Goal: Task Accomplishment & Management: Use online tool/utility

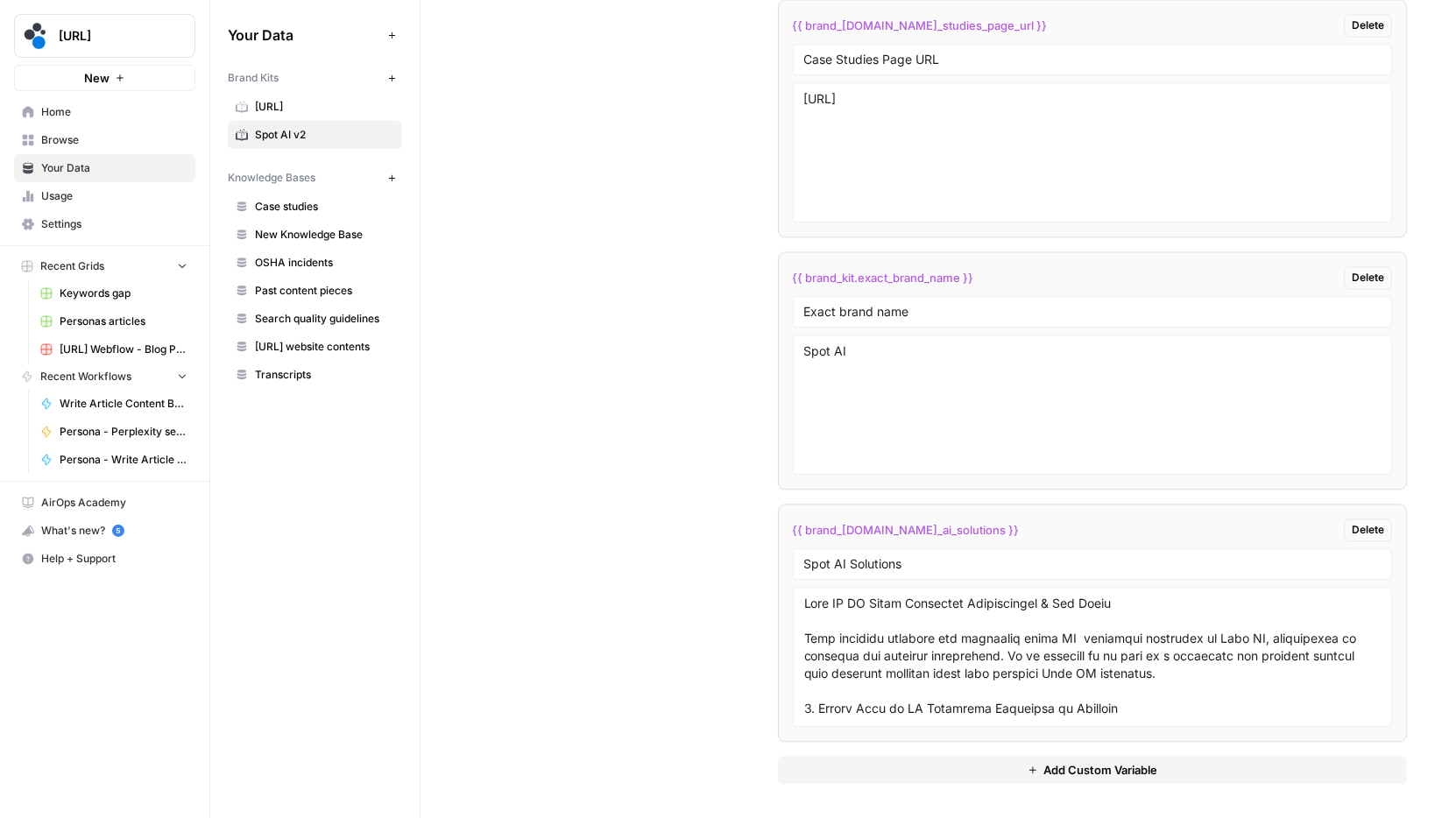
scroll to position [2220, 0]
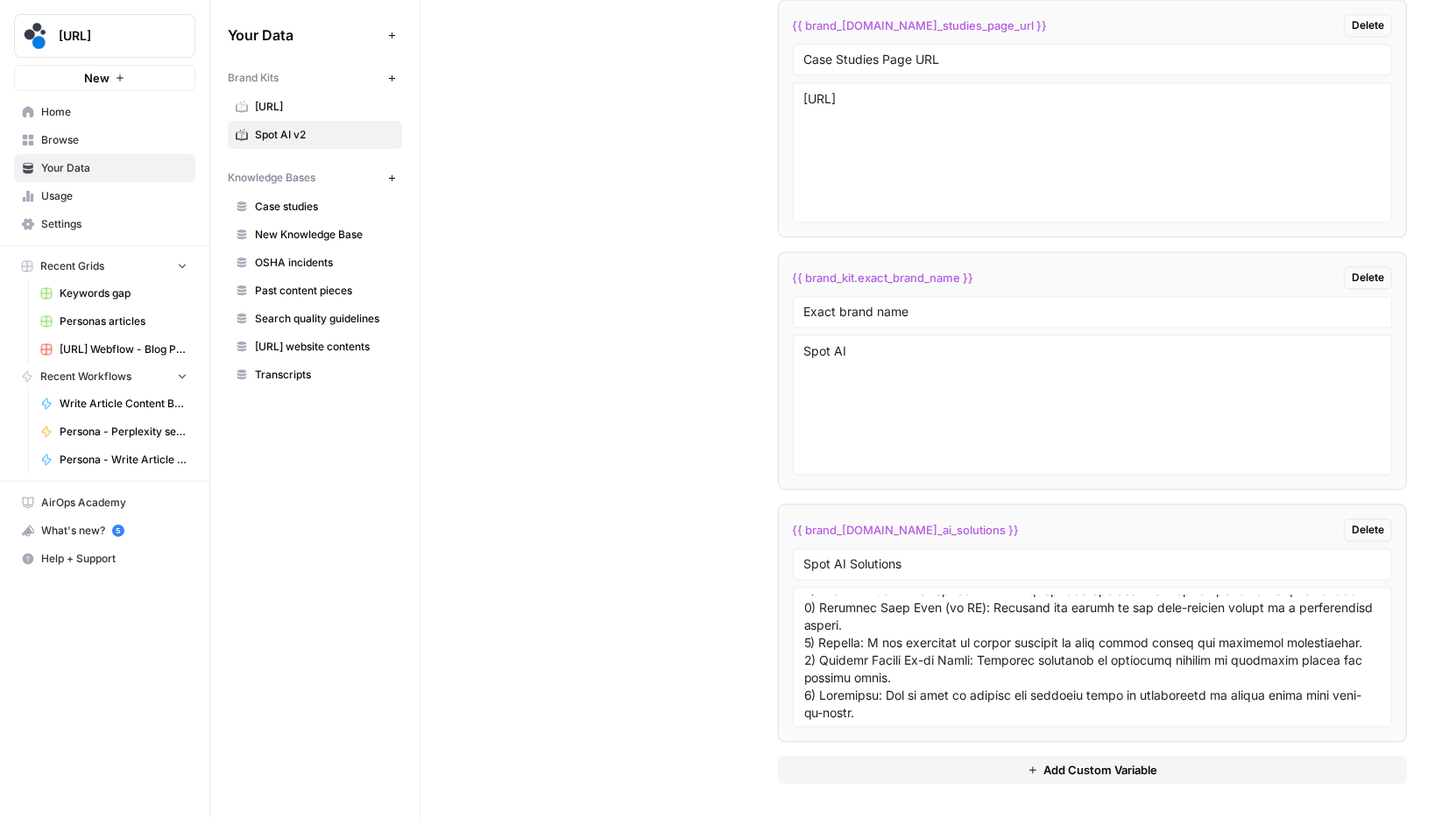
click at [95, 117] on span "Home" at bounding box center [114, 112] width 146 height 16
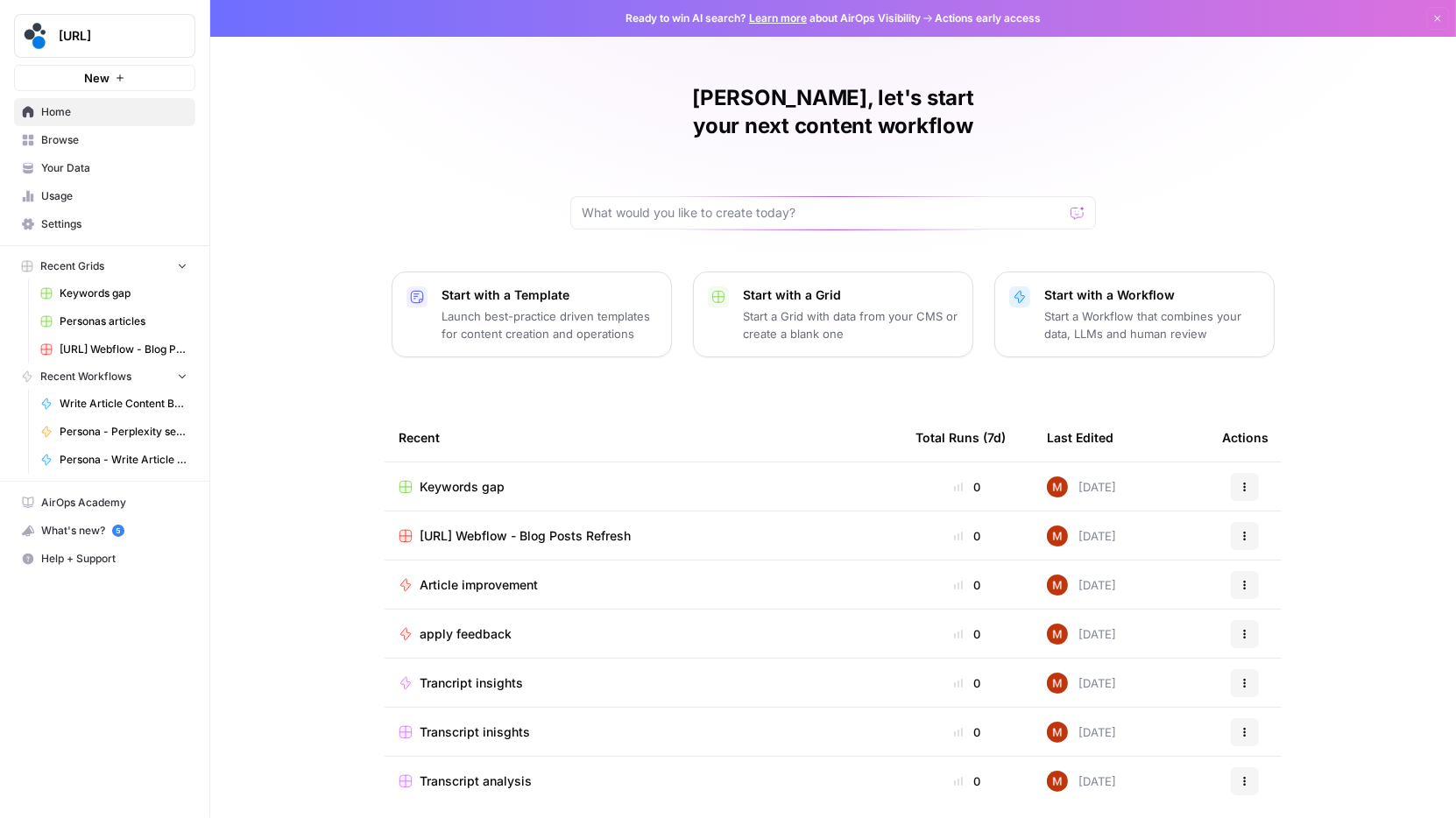
click at [88, 133] on span "Browse" at bounding box center [114, 140] width 146 height 16
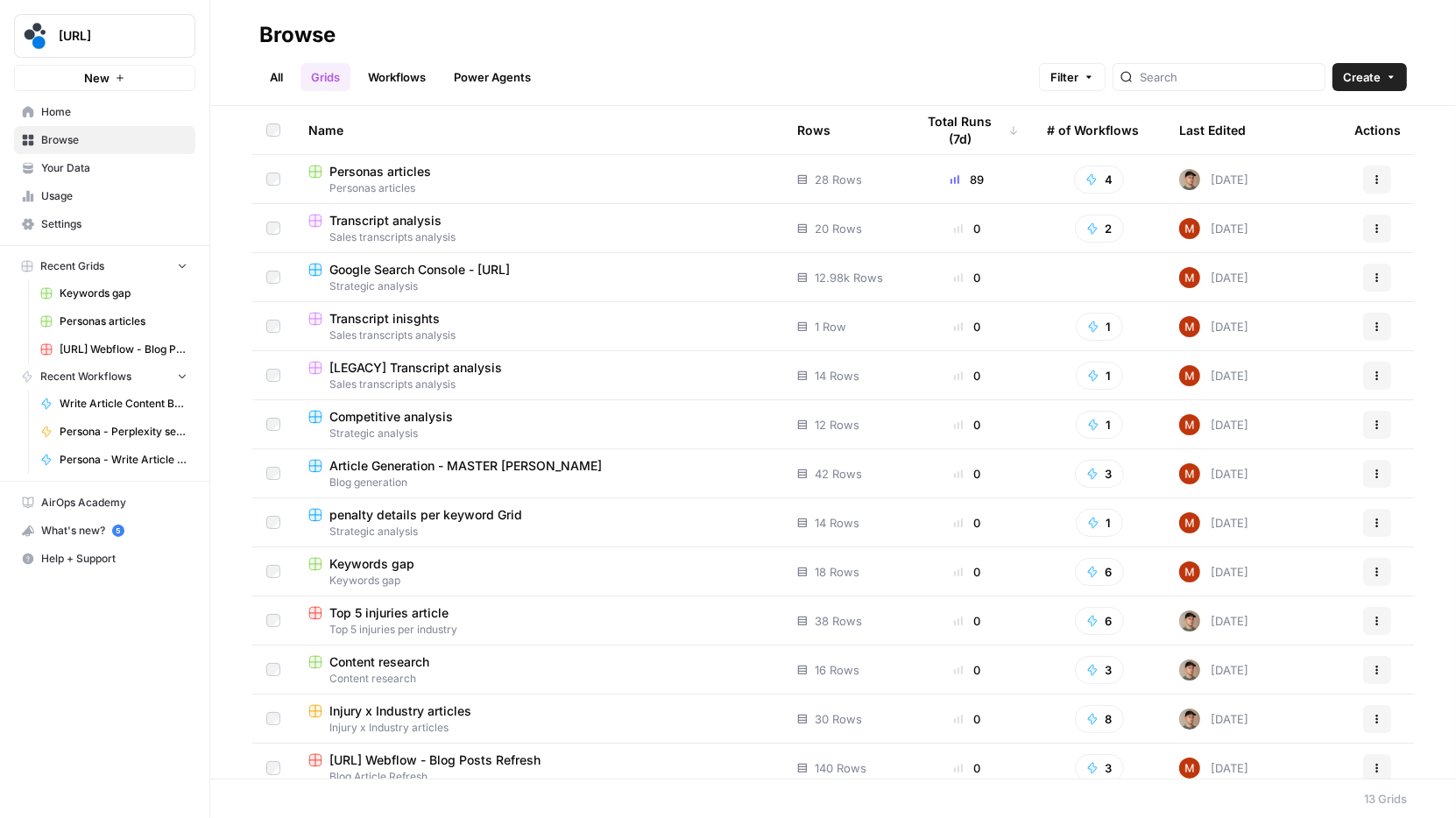
click at [394, 75] on link "Workflows" at bounding box center [397, 77] width 79 height 28
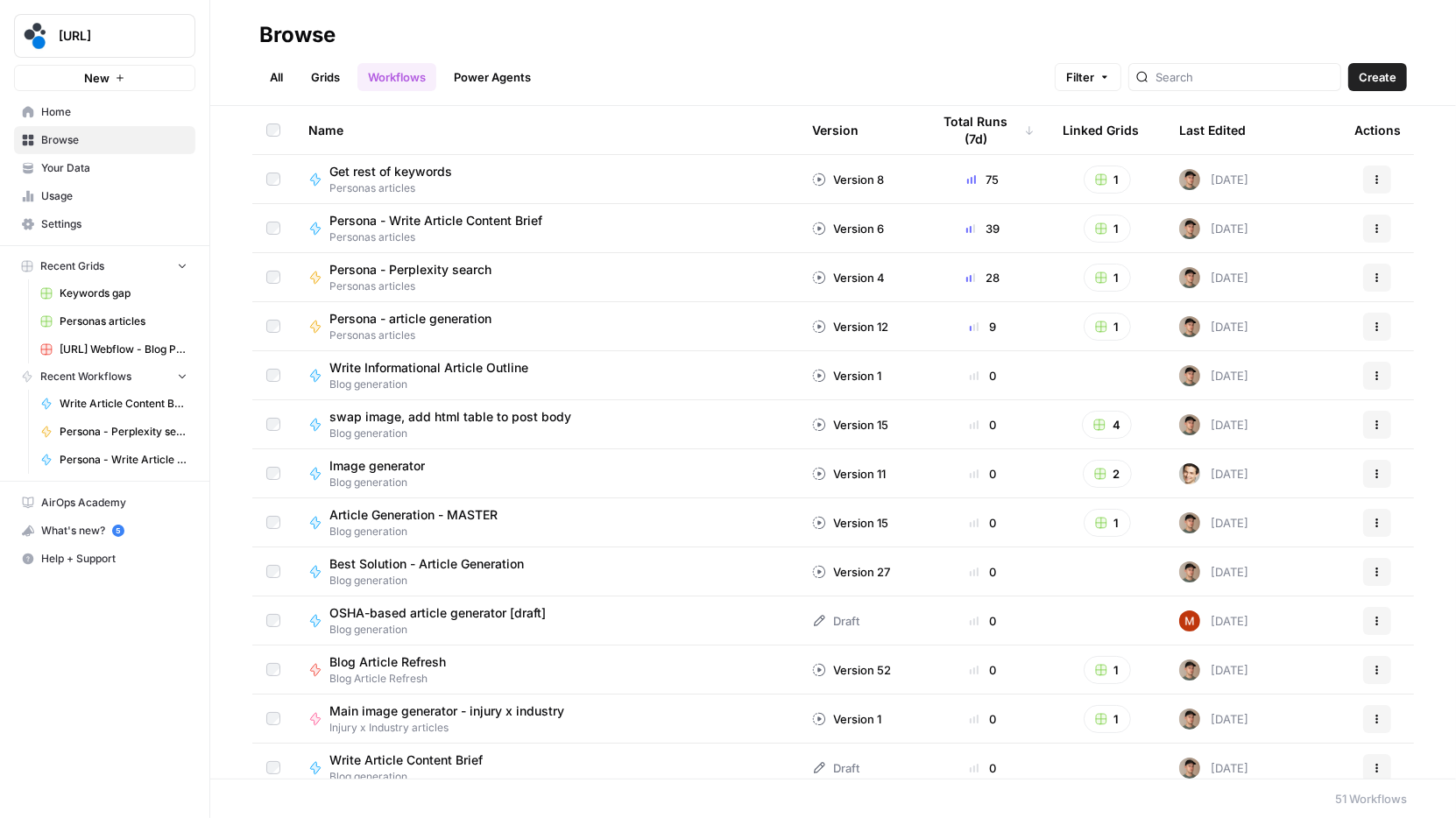
click at [336, 75] on link "Grids" at bounding box center [326, 77] width 50 height 28
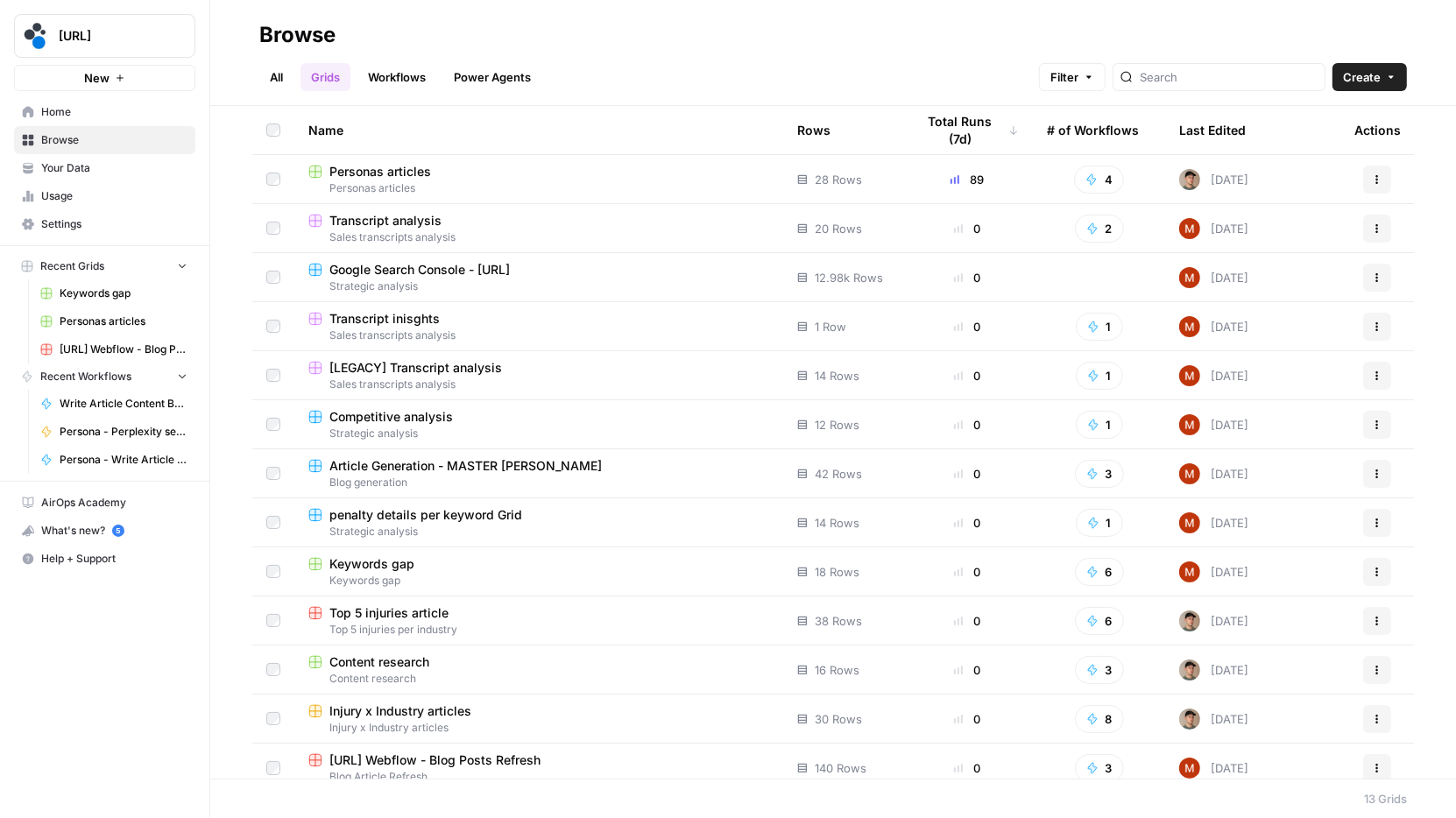
click at [279, 75] on link "All" at bounding box center [276, 77] width 34 height 28
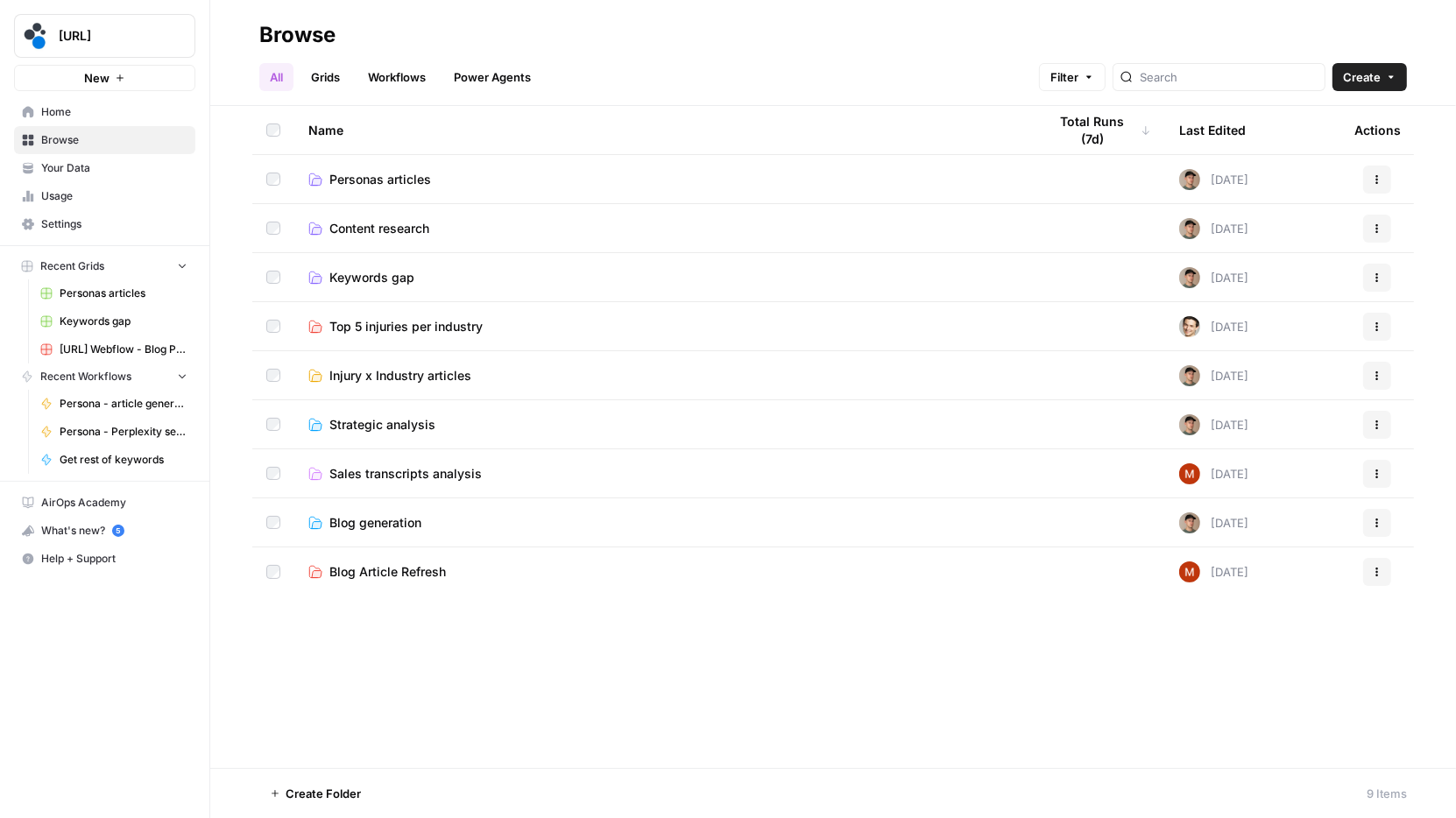
click at [337, 79] on link "Grids" at bounding box center [326, 77] width 50 height 28
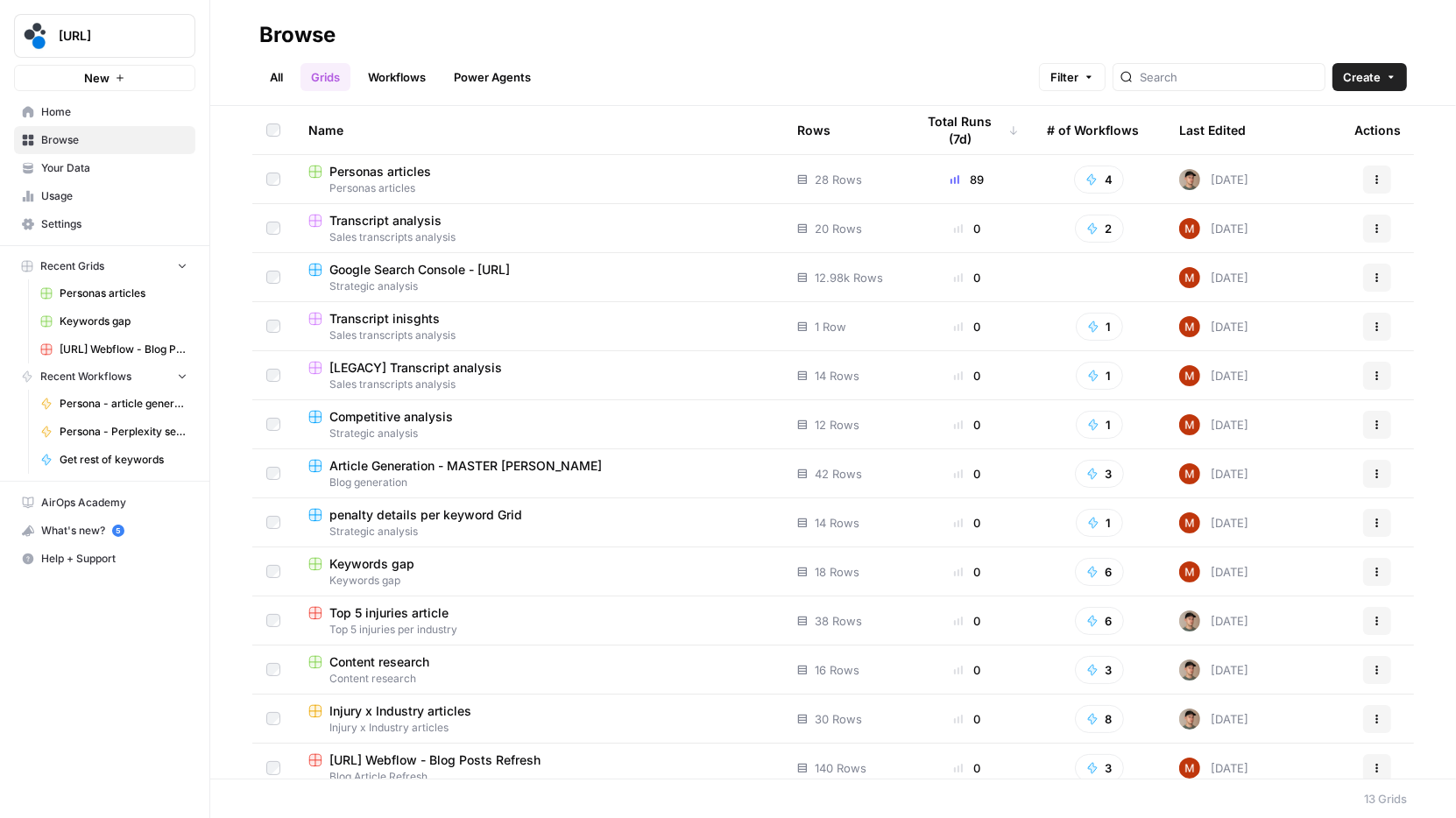
click at [300, 80] on ul "All Grids Workflows Power Agents" at bounding box center [400, 77] width 282 height 28
click at [285, 81] on link "All" at bounding box center [276, 77] width 34 height 28
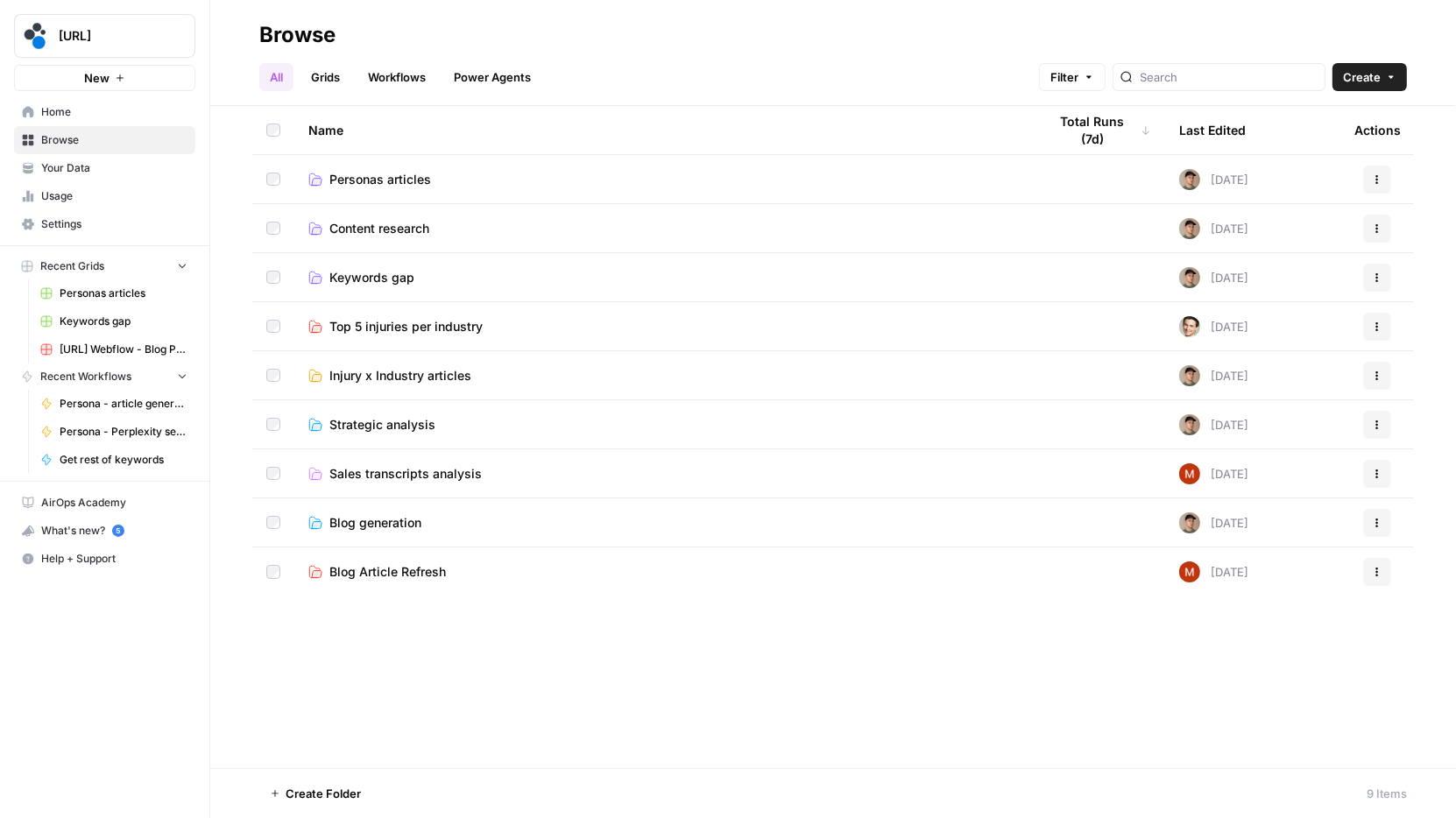
click at [382, 188] on td "Personas articles" at bounding box center [665, 179] width 739 height 48
click at [409, 174] on span "Personas articles" at bounding box center [381, 180] width 102 height 18
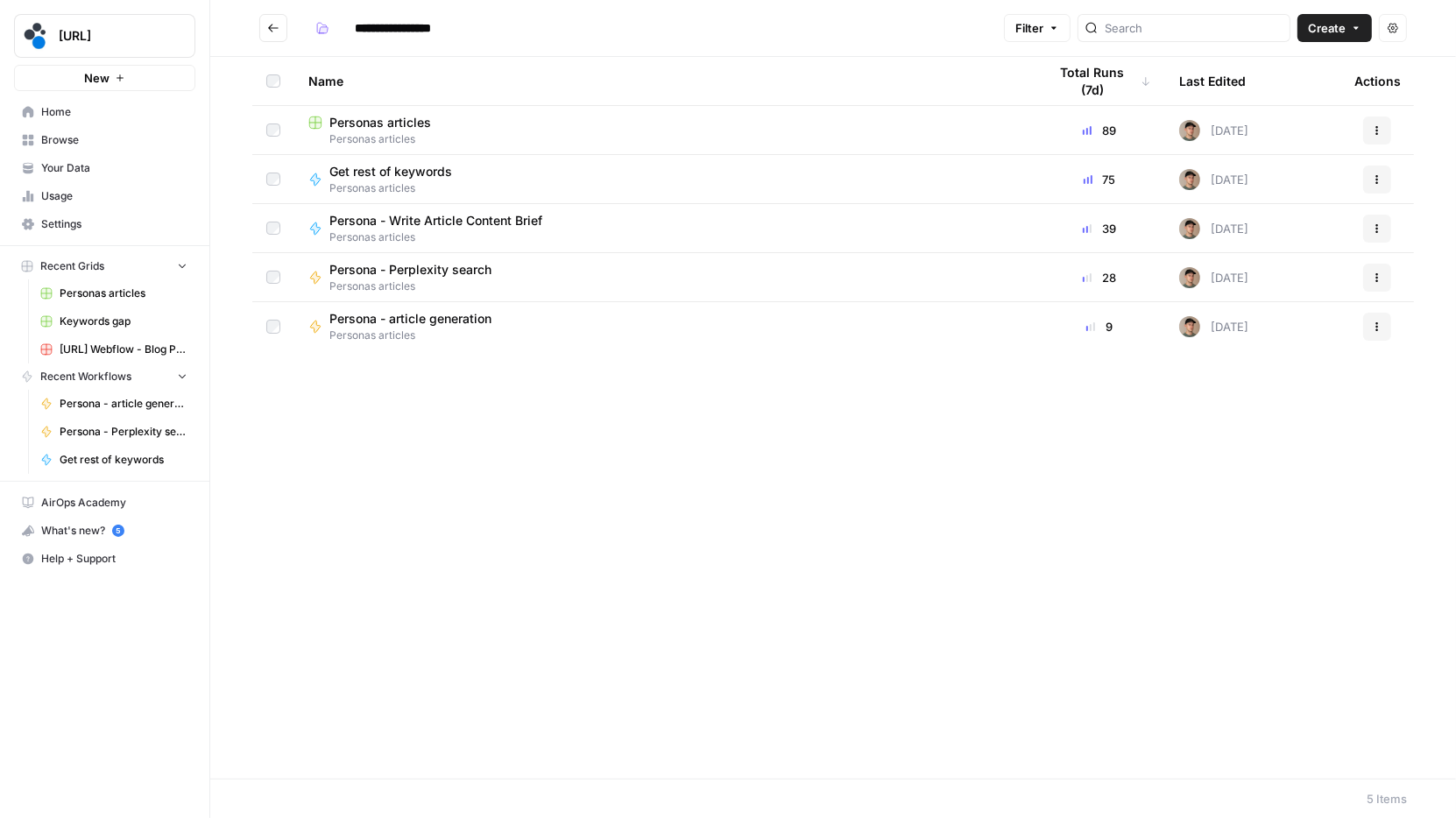
click at [409, 118] on span "Personas articles" at bounding box center [381, 123] width 102 height 18
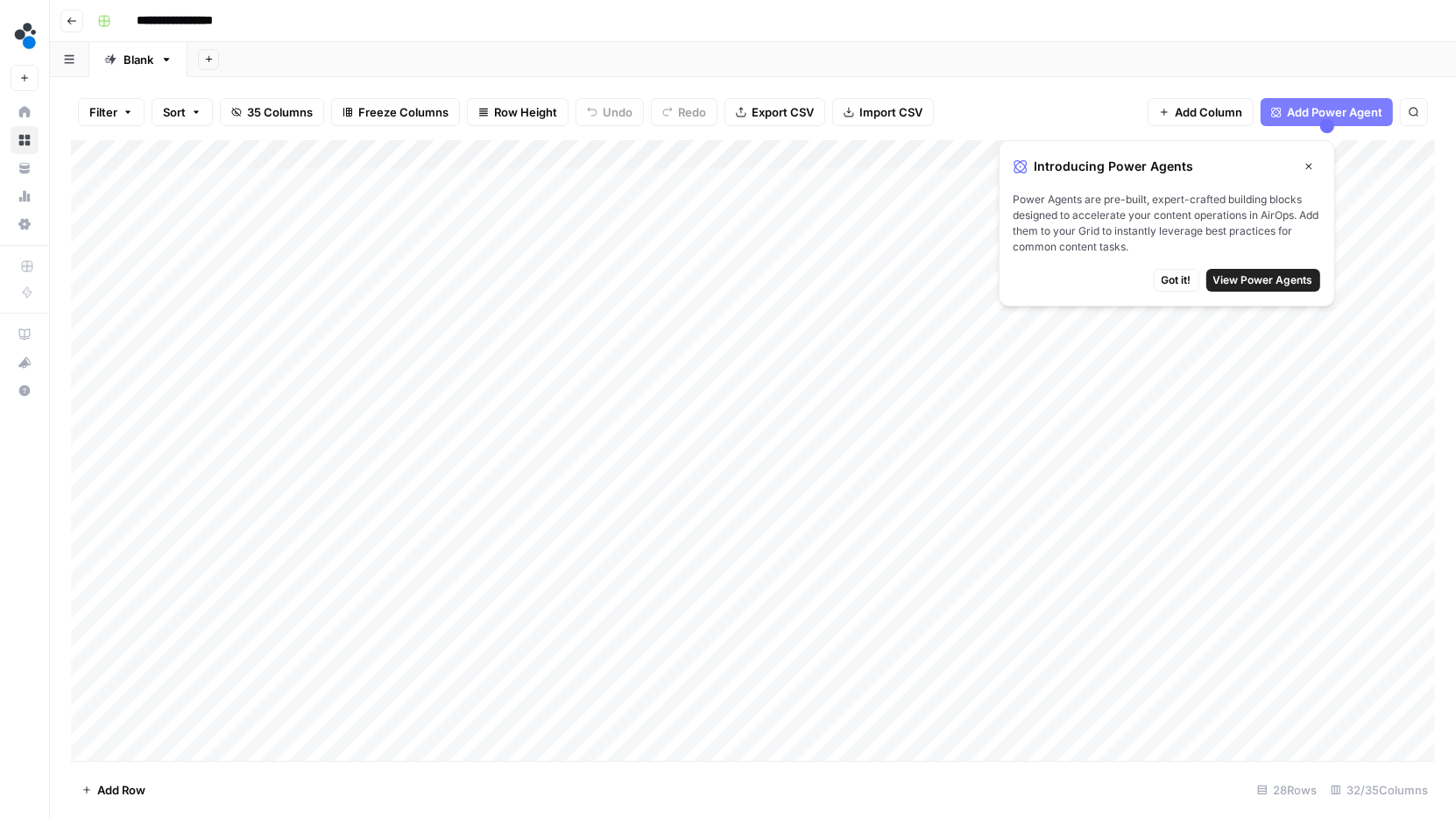
drag, startPoint x: 1308, startPoint y: 167, endPoint x: 1197, endPoint y: 236, distance: 130.7
click at [1197, 235] on div "Introducing Power Agents Close Power Agents are pre-built, expert-crafted build…" at bounding box center [1166, 223] width 337 height 167
click at [1179, 277] on span "Got it!" at bounding box center [1176, 281] width 30 height 16
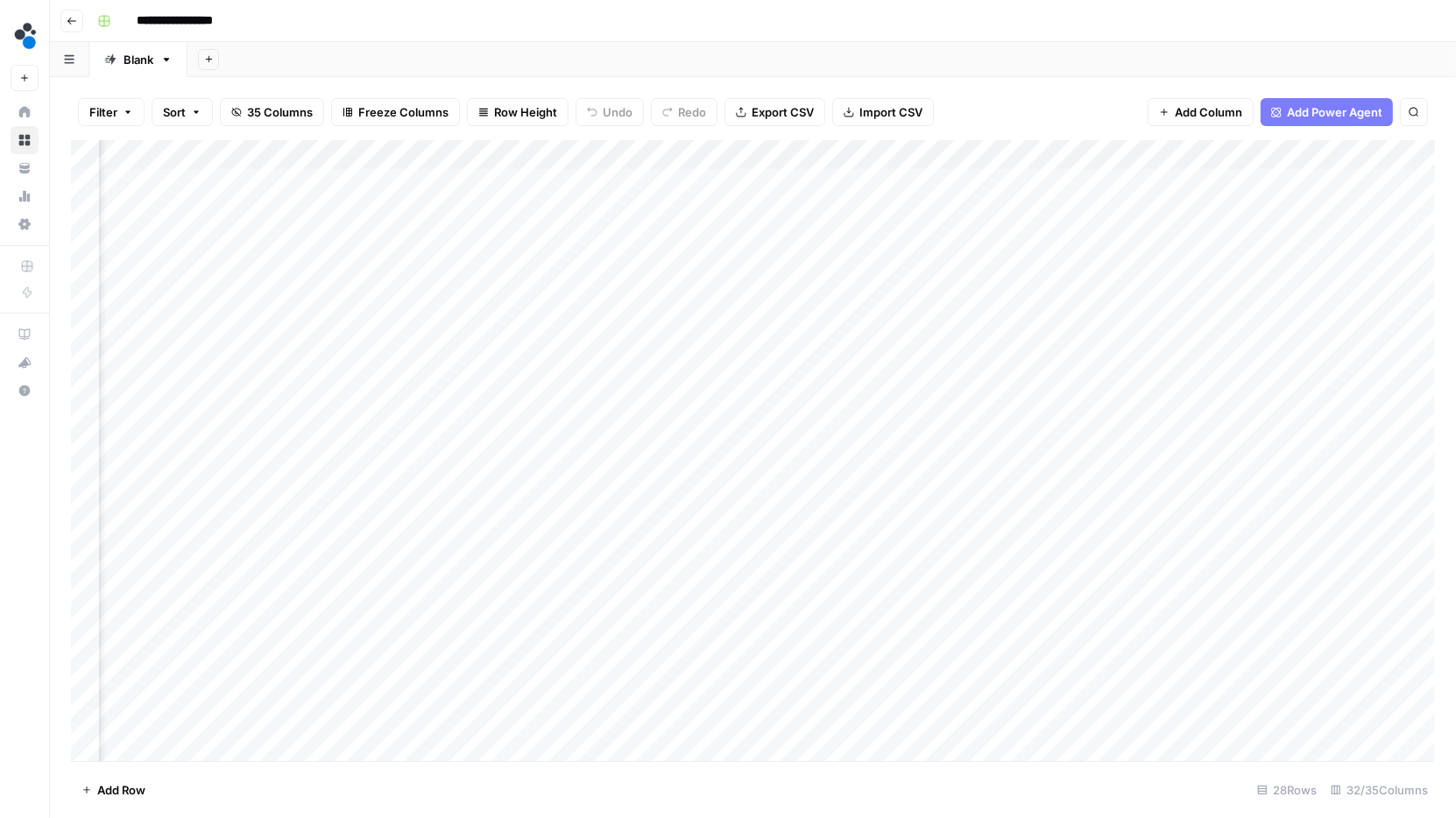
scroll to position [0, 930]
click at [622, 182] on div "Add Column" at bounding box center [752, 450] width 1364 height 621
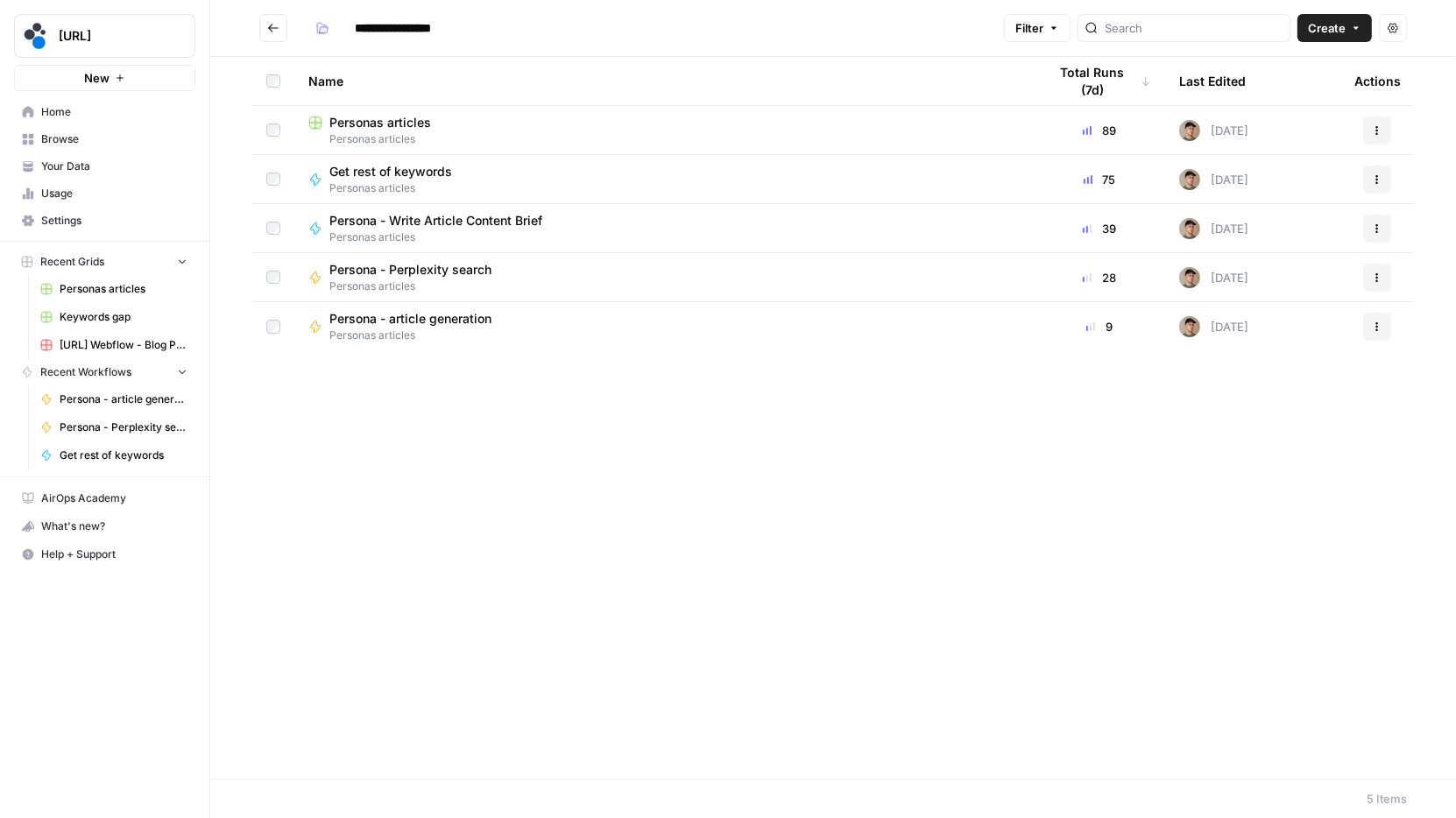
click at [395, 124] on span "Personas articles" at bounding box center [381, 123] width 102 height 18
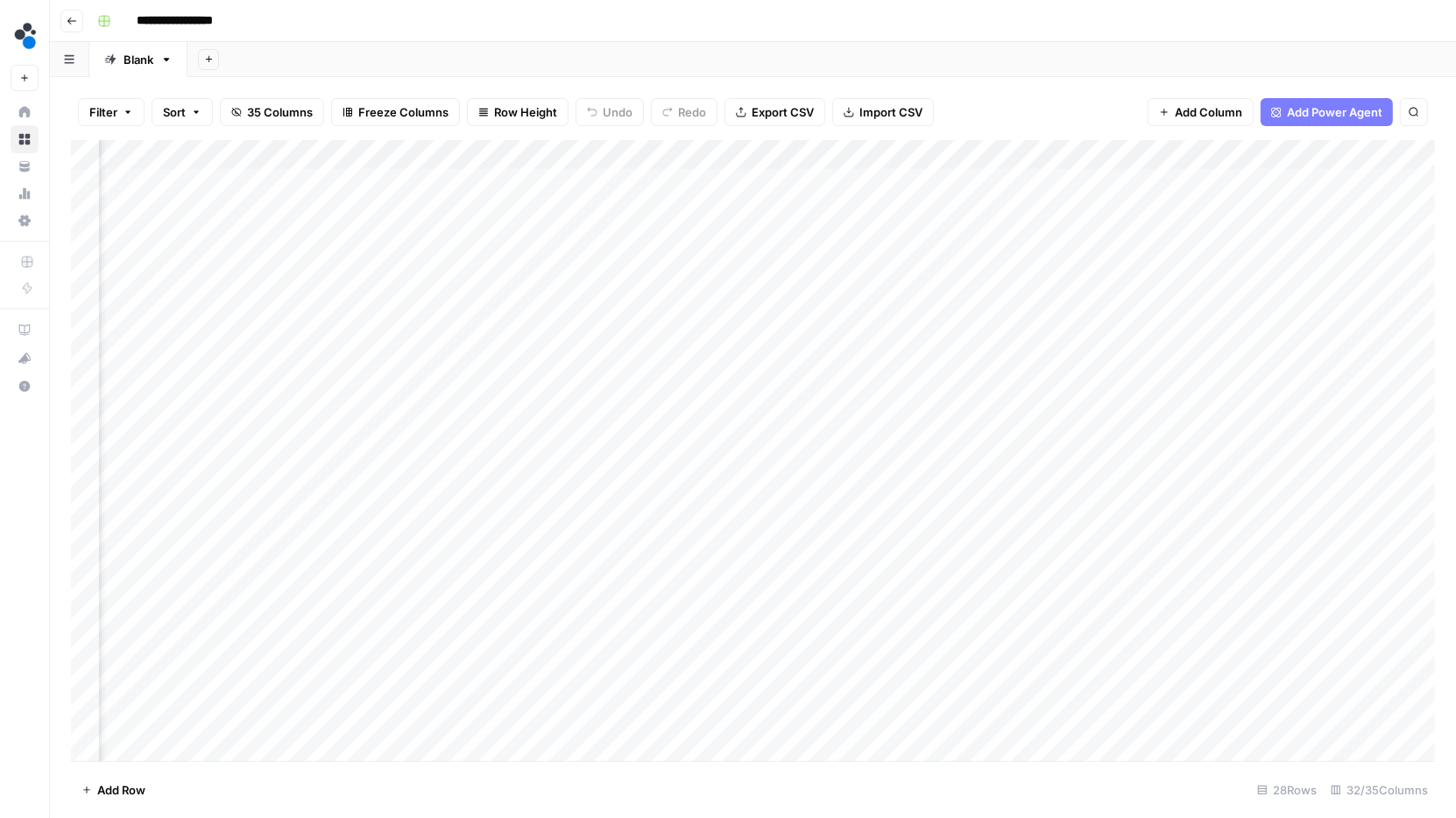
scroll to position [0, 3391]
click at [198, 184] on div "Add Column" at bounding box center [752, 450] width 1364 height 621
click at [657, 181] on div "Add Column" at bounding box center [752, 450] width 1364 height 621
click at [697, 182] on div "Add Column" at bounding box center [752, 450] width 1364 height 621
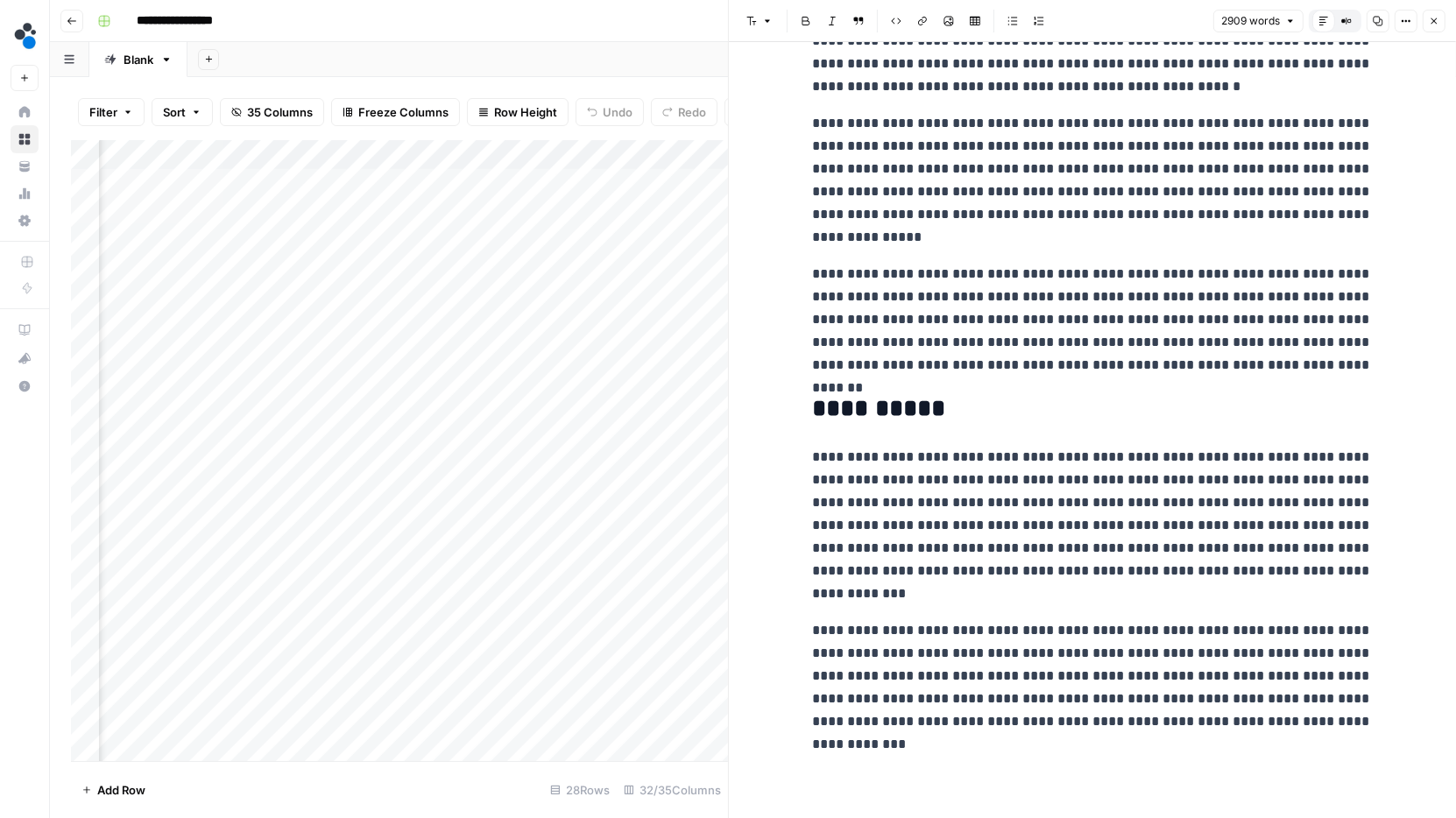
scroll to position [1, 4163]
click at [433, 180] on div "Add Column" at bounding box center [400, 450] width 658 height 621
click at [445, 181] on div "Add Column" at bounding box center [400, 450] width 658 height 621
click at [323, 181] on div "Add Column" at bounding box center [400, 450] width 658 height 621
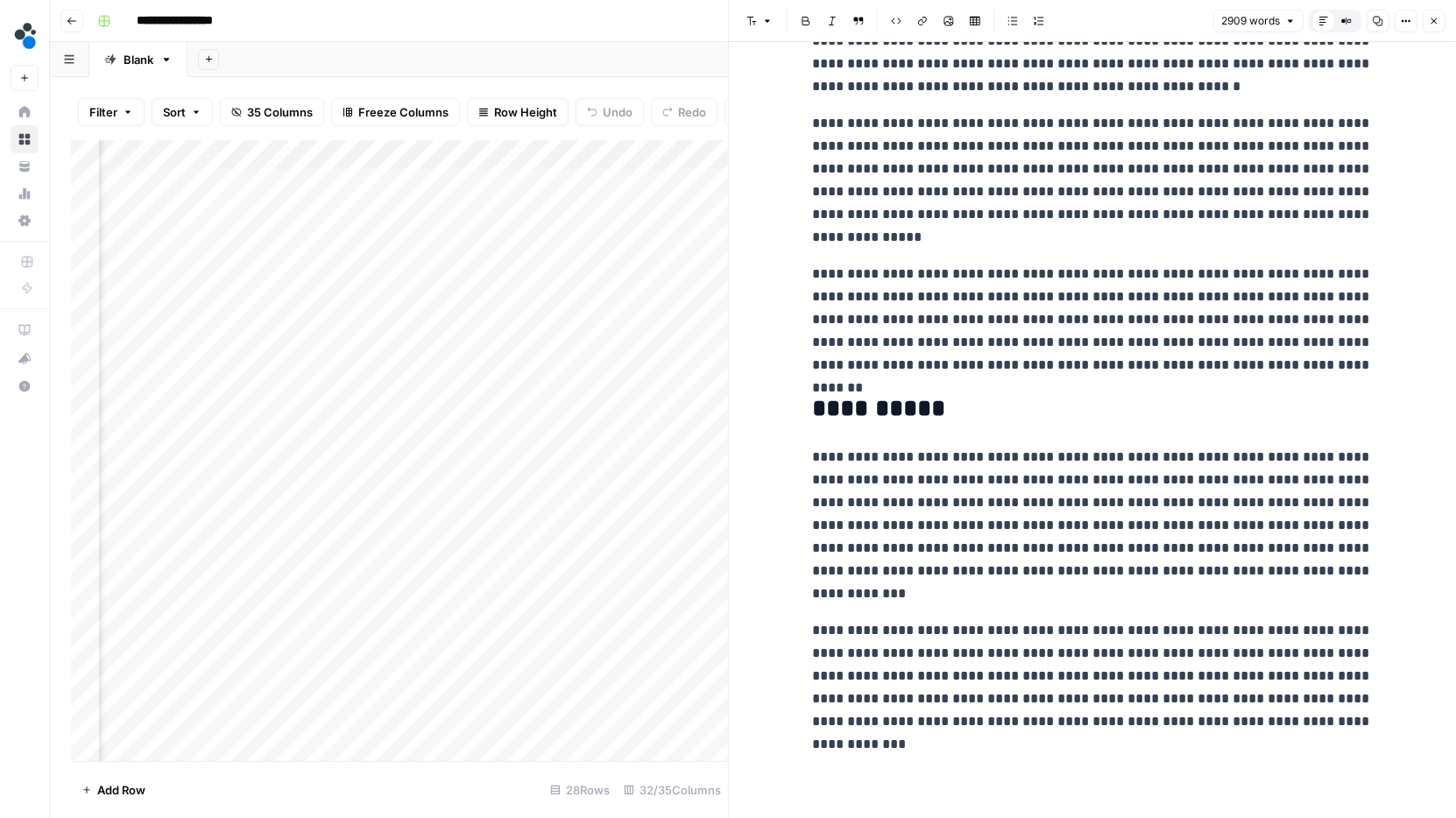
click at [323, 181] on div "Add Column" at bounding box center [400, 450] width 658 height 621
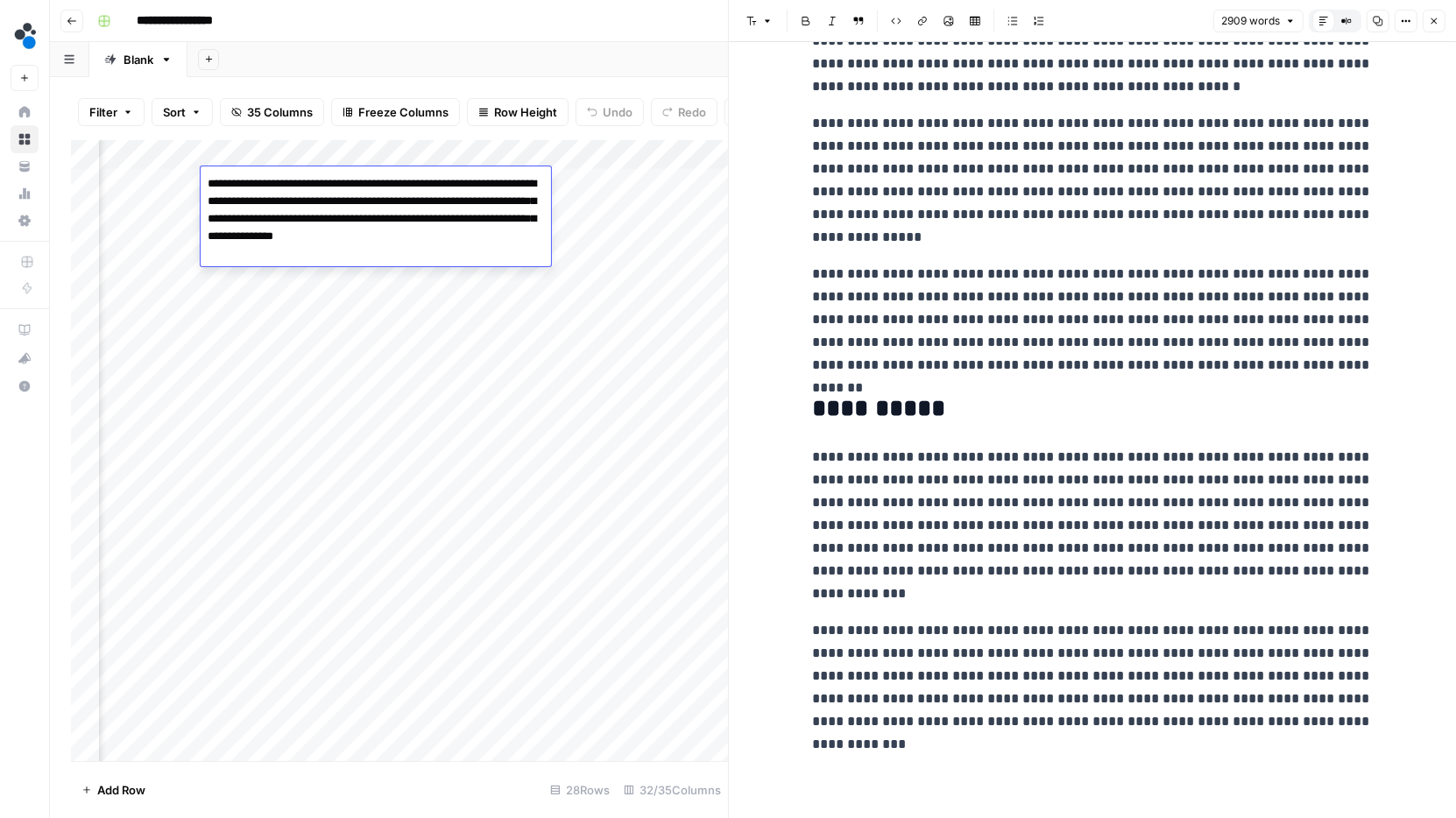
click at [323, 181] on textarea "**********" at bounding box center [376, 219] width 351 height 95
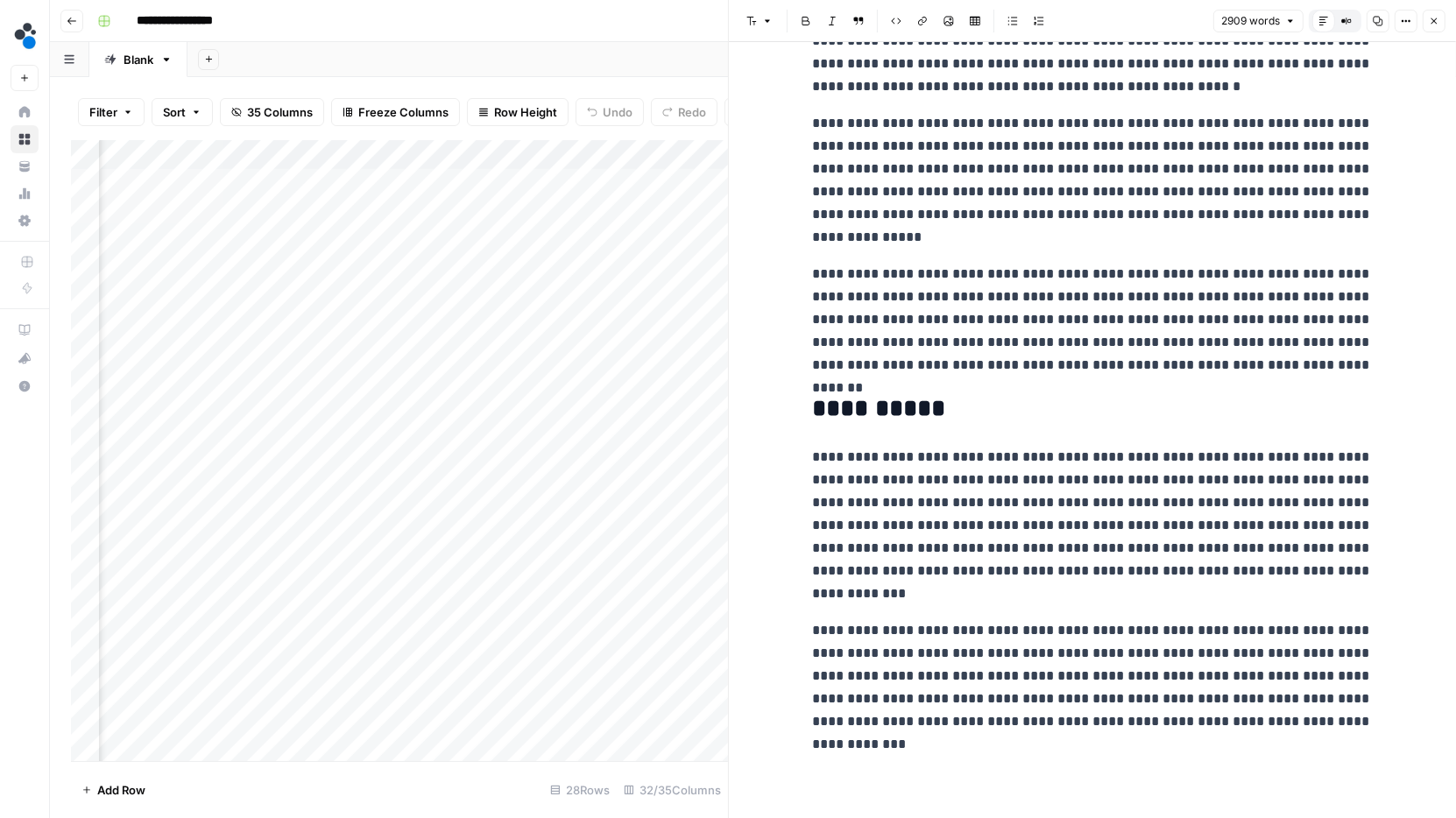
click at [316, 230] on div "Add Column" at bounding box center [400, 450] width 658 height 621
click at [315, 230] on div "Add Column" at bounding box center [400, 450] width 658 height 621
click at [618, 179] on div "Add Column" at bounding box center [400, 450] width 658 height 621
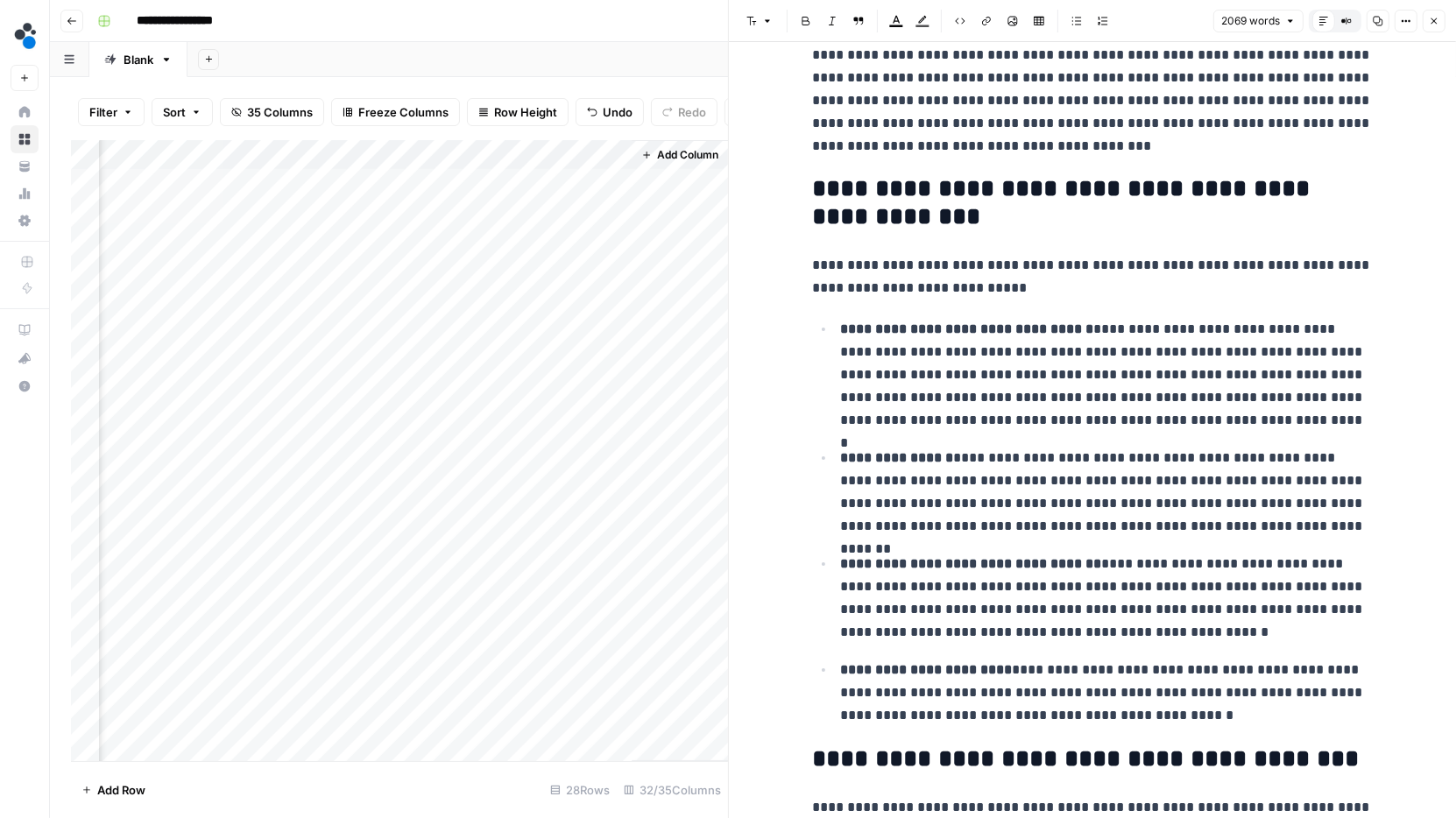
scroll to position [273, 0]
